Goal: Book appointment/travel/reservation

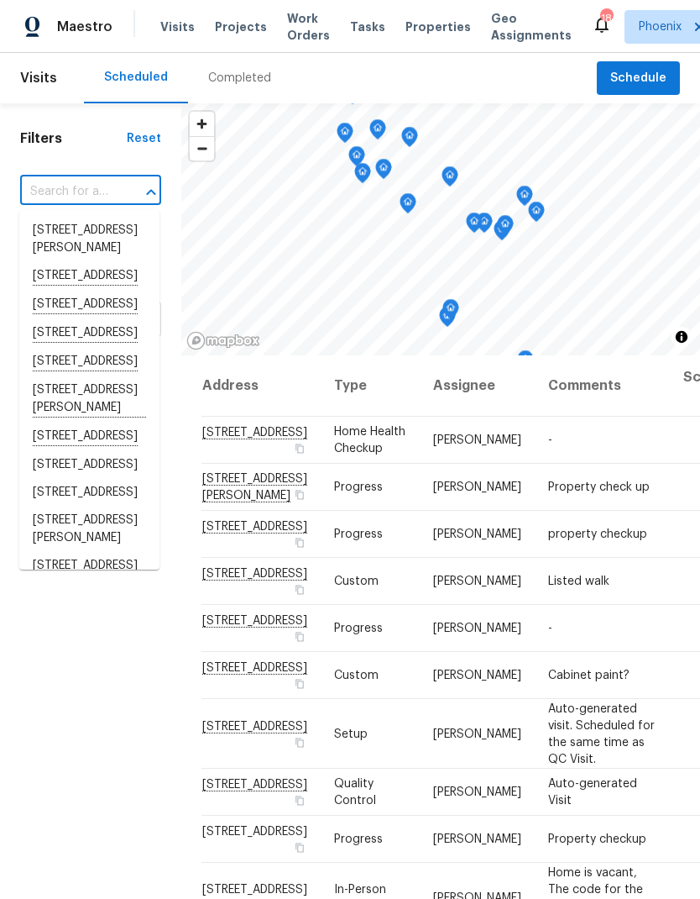
type input "[STREET_ADDRESS][PERSON_NAME]"
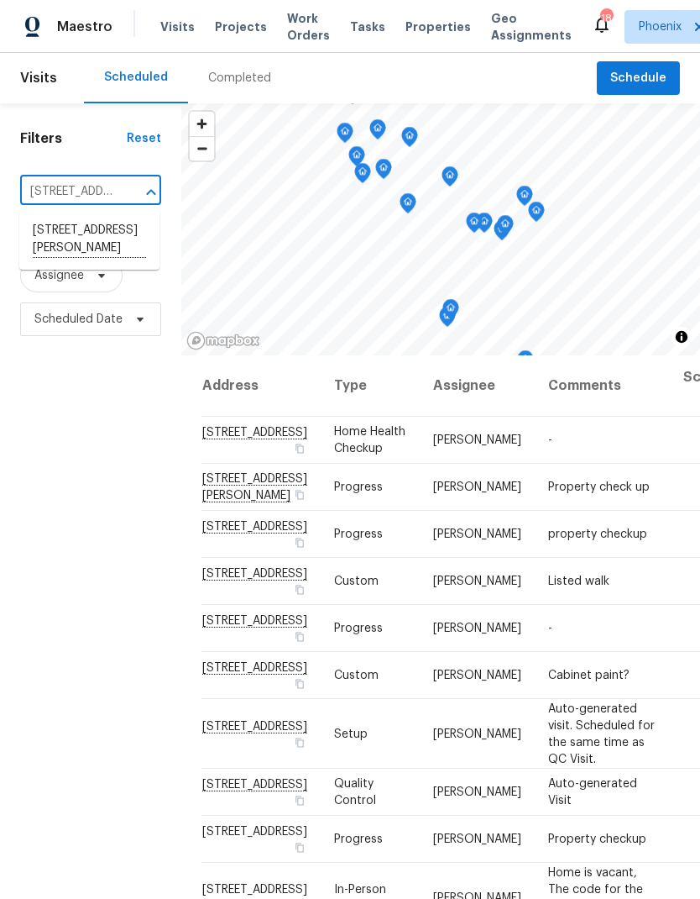
click at [63, 239] on li "[STREET_ADDRESS][PERSON_NAME]" at bounding box center [89, 240] width 140 height 46
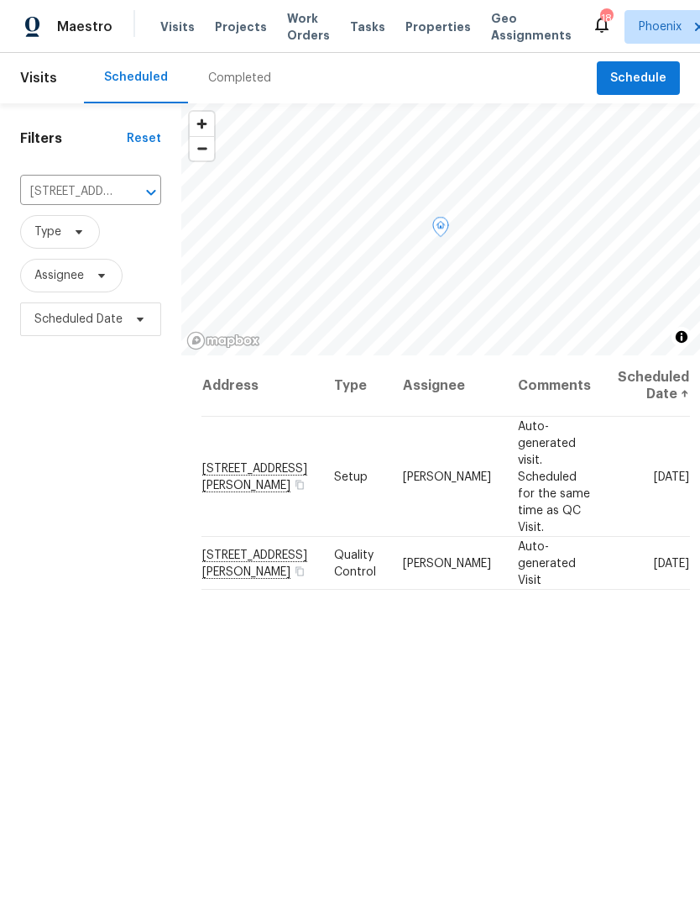
click at [0, 0] on icon at bounding box center [0, 0] width 0 height 0
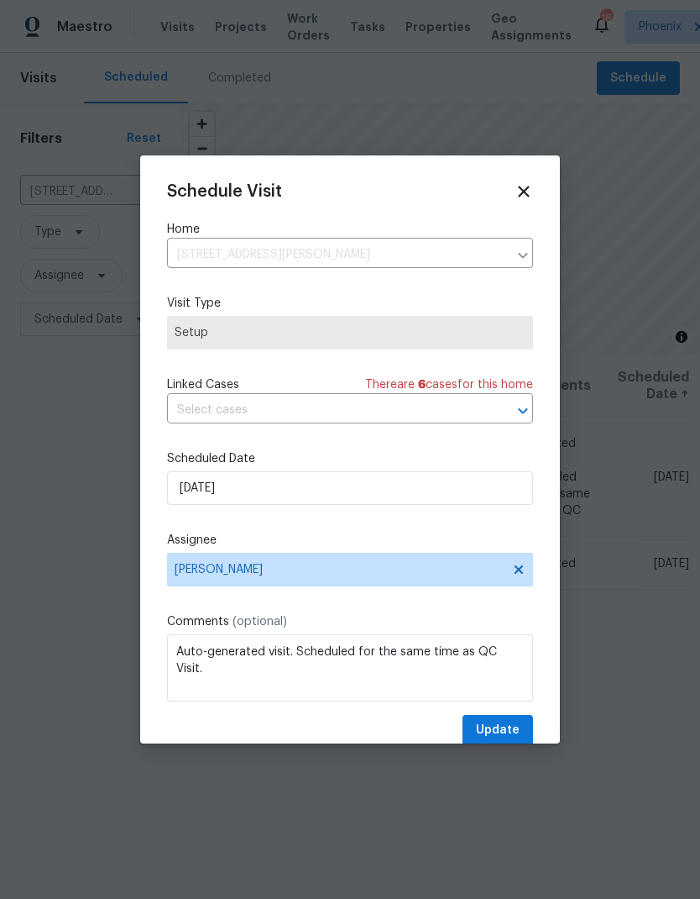
click at [356, 437] on div "Schedule Visit Home [STREET_ADDRESS][PERSON_NAME] ​ Visit Type Setup Linked Cas…" at bounding box center [350, 464] width 366 height 564
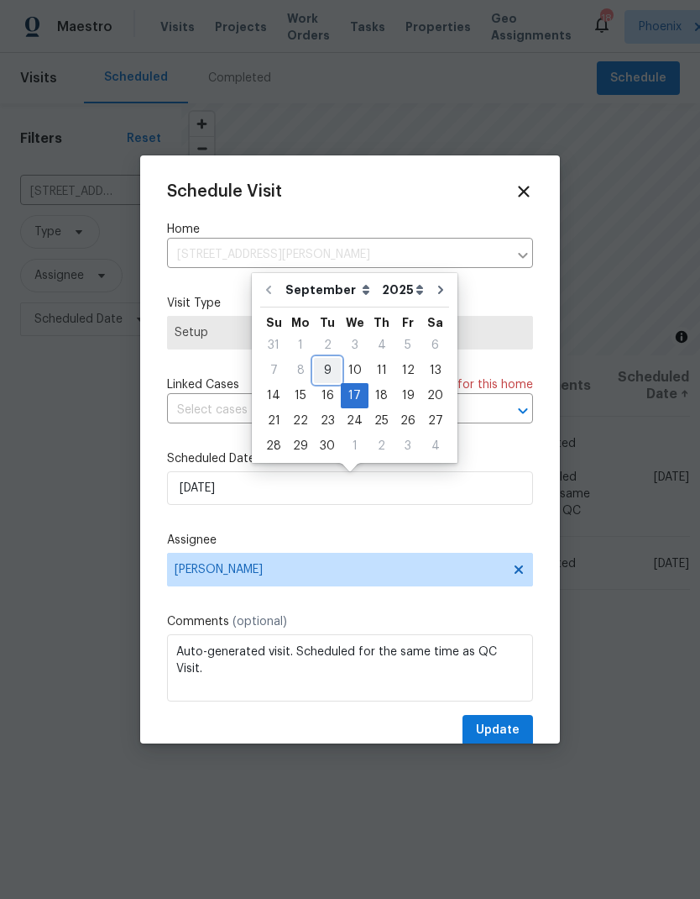
click at [327, 368] on div "9" at bounding box center [327, 371] width 27 height 24
type input "[DATE]"
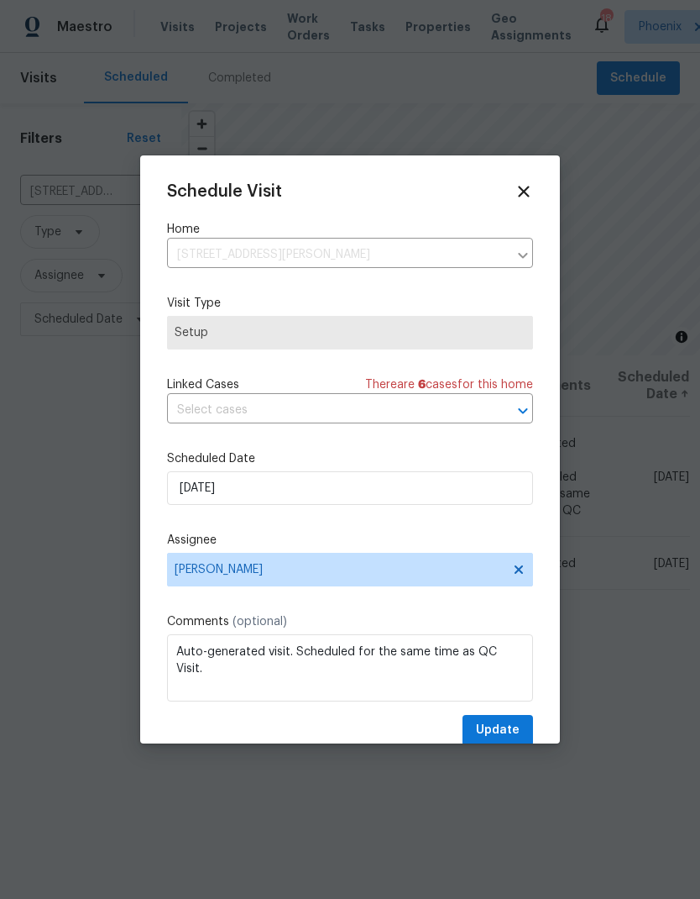
click at [415, 532] on div "Schedule Visit Home [STREET_ADDRESS][PERSON_NAME] ​ Visit Type Setup Linked Cas…" at bounding box center [350, 464] width 366 height 564
click at [501, 726] on span "Update" at bounding box center [498, 730] width 44 height 21
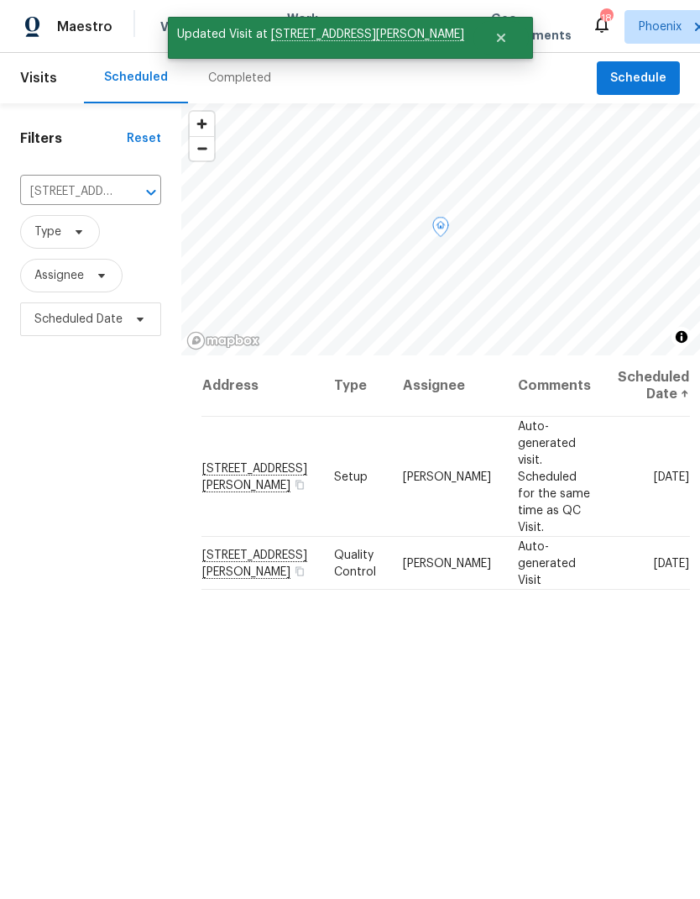
click at [0, 0] on icon at bounding box center [0, 0] width 0 height 0
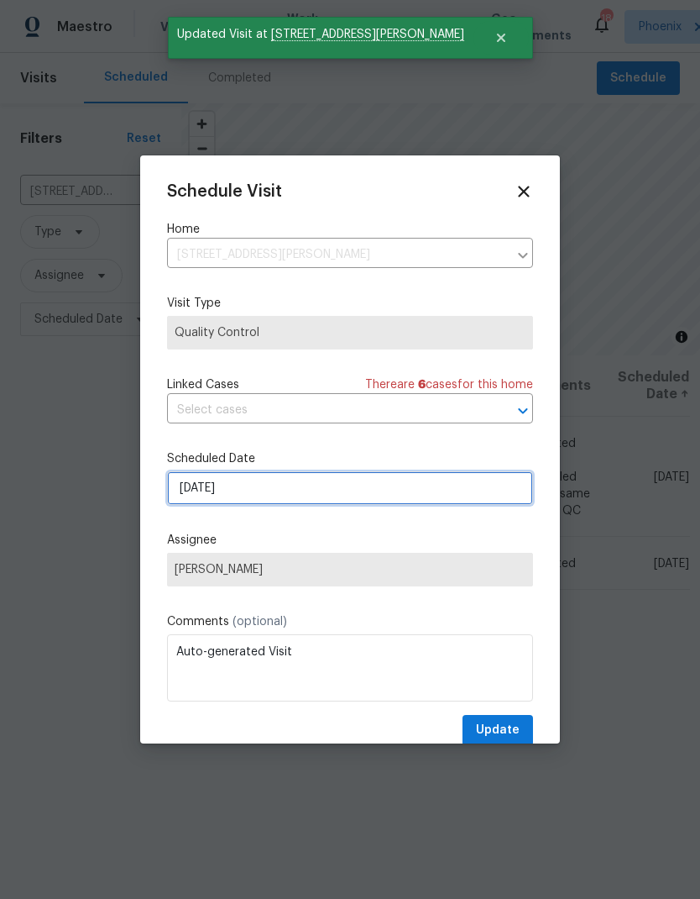
click at [317, 492] on input "[DATE]" at bounding box center [350, 488] width 366 height 34
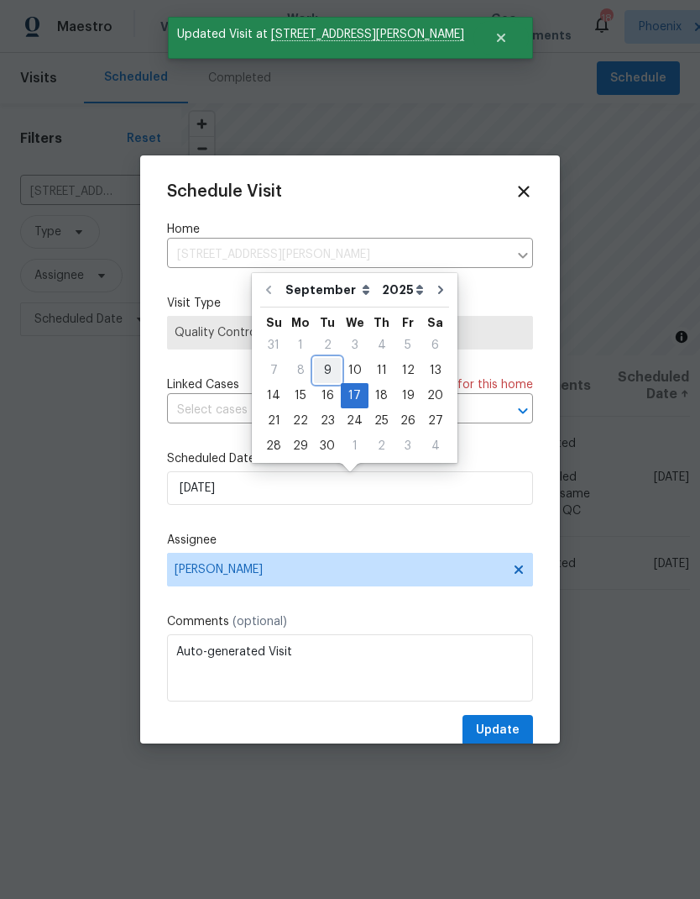
click at [327, 368] on div "9" at bounding box center [327, 371] width 27 height 24
type input "[DATE]"
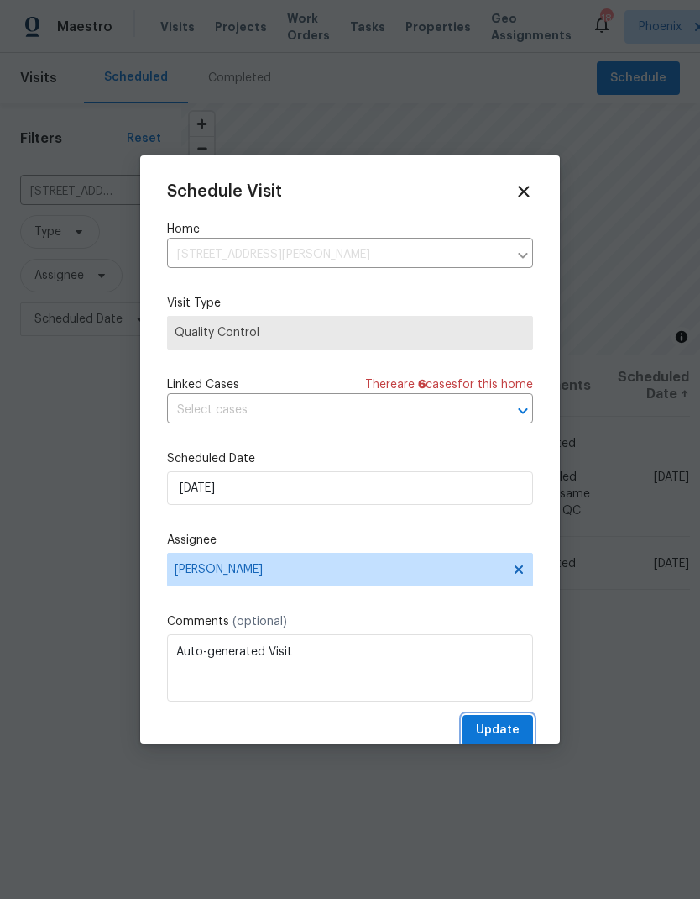
click at [505, 722] on button "Update" at bounding box center [498, 730] width 71 height 31
